Goal: Task Accomplishment & Management: Manage account settings

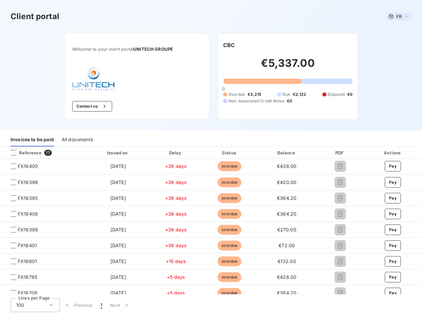
click at [396, 16] on span "FR" at bounding box center [398, 16] width 5 height 5
click at [88, 106] on button "Contact us" at bounding box center [92, 106] width 40 height 11
click at [226, 45] on div "Welcome to your client portal UNITECH GROUPE Contact us CBC €5,337.00 0 Overdue…" at bounding box center [210, 82] width 315 height 98
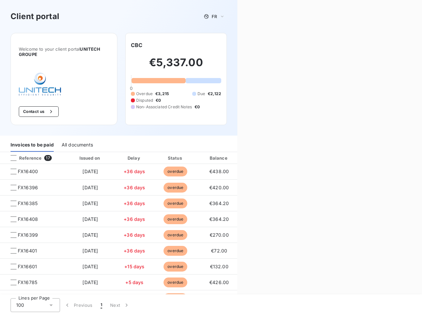
click at [32, 140] on div "Invoices to be paid" at bounding box center [32, 145] width 43 height 14
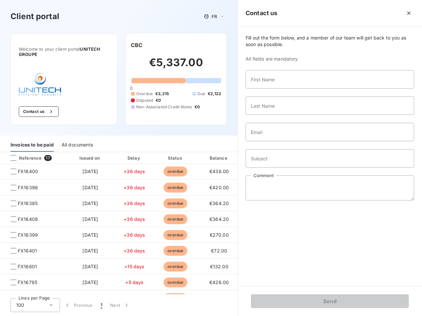
click at [77, 140] on div "All documents" at bounding box center [77, 145] width 31 height 14
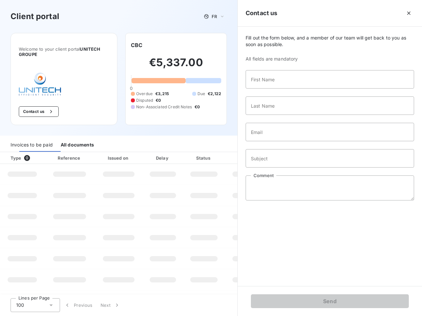
click at [43, 153] on th "Type 0" at bounding box center [22, 158] width 44 height 12
click at [14, 153] on th "Type 0" at bounding box center [22, 158] width 44 height 12
